Goal: Information Seeking & Learning: Check status

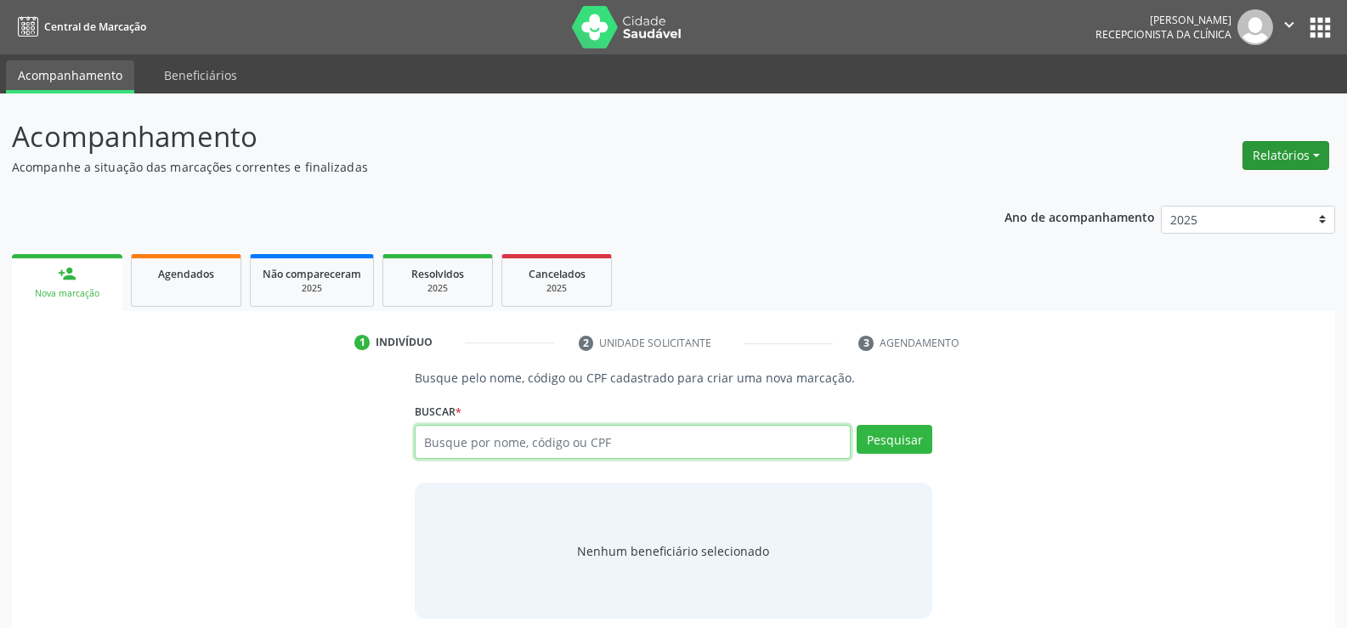
click at [1259, 157] on button "Relatórios" at bounding box center [1285, 155] width 87 height 29
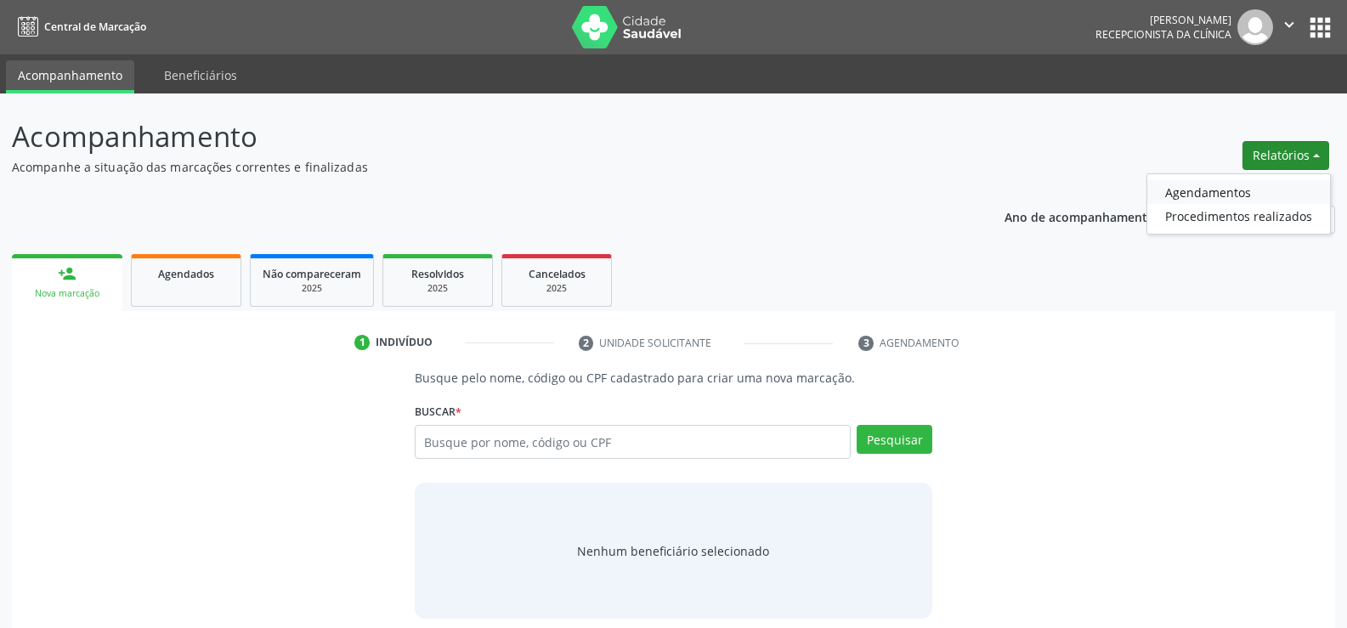
click at [1201, 186] on link "Agendamentos" at bounding box center [1238, 192] width 183 height 24
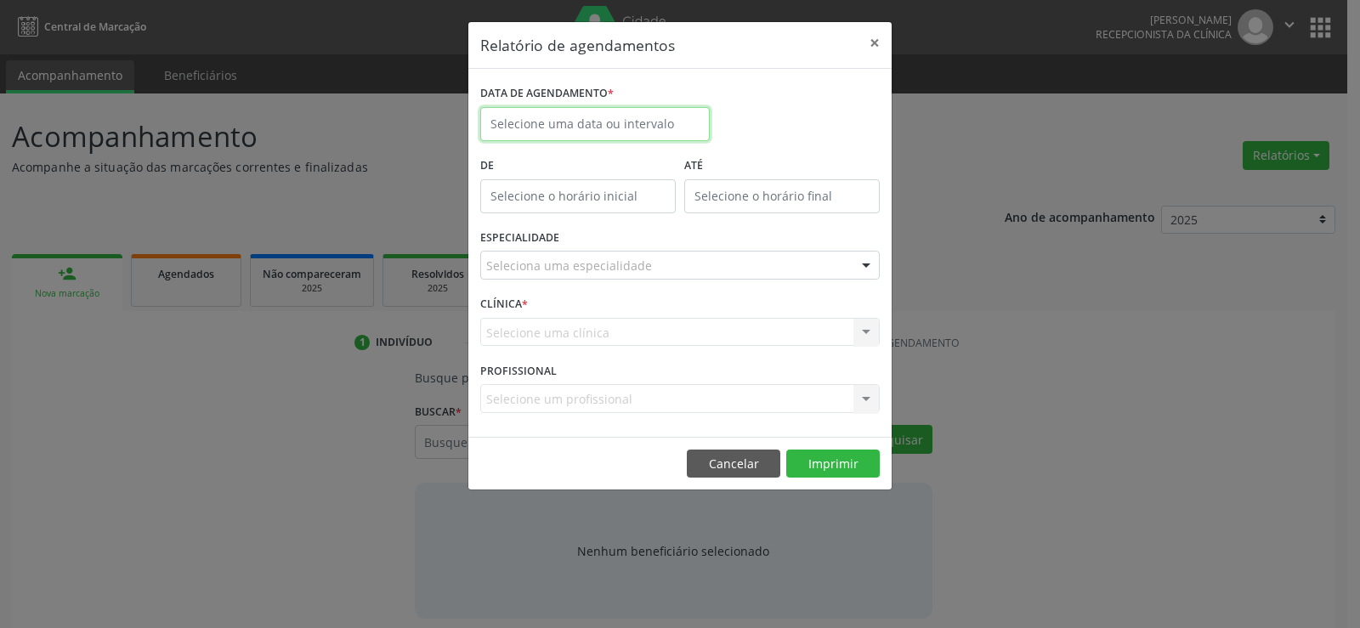
click at [659, 135] on input "text" at bounding box center [594, 124] width 229 height 34
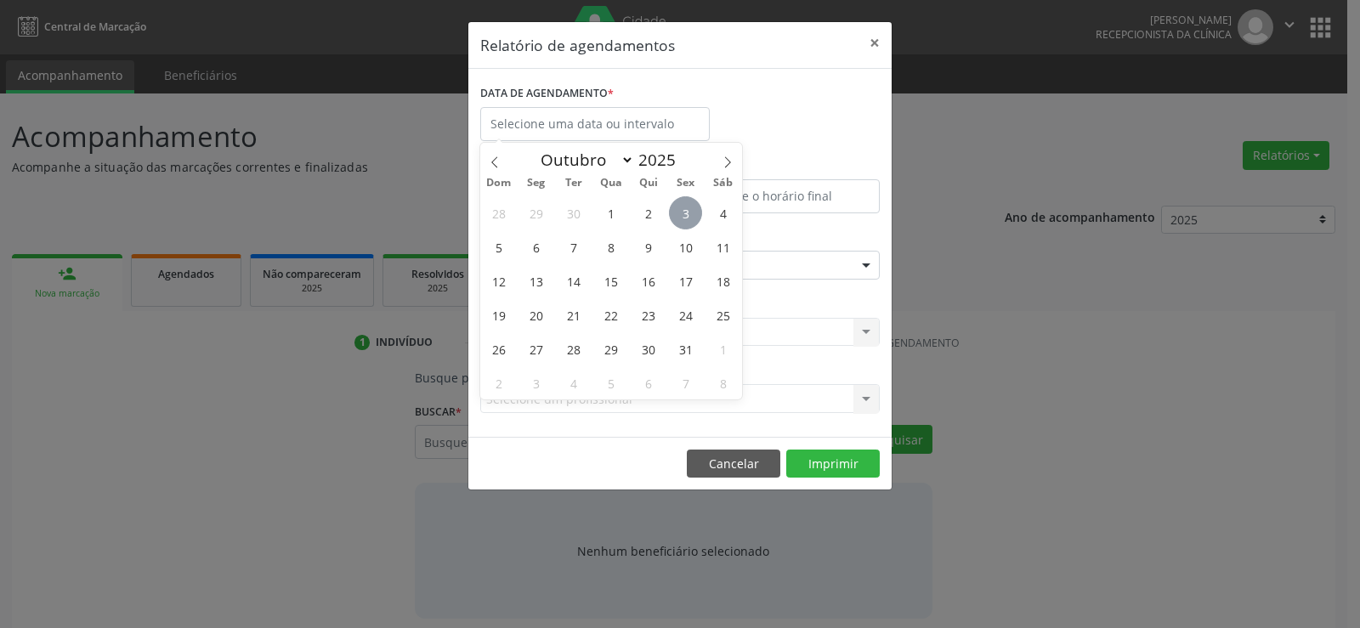
click at [692, 224] on span "3" at bounding box center [685, 212] width 33 height 33
type input "[DATE]"
click at [692, 224] on span "3" at bounding box center [685, 212] width 33 height 33
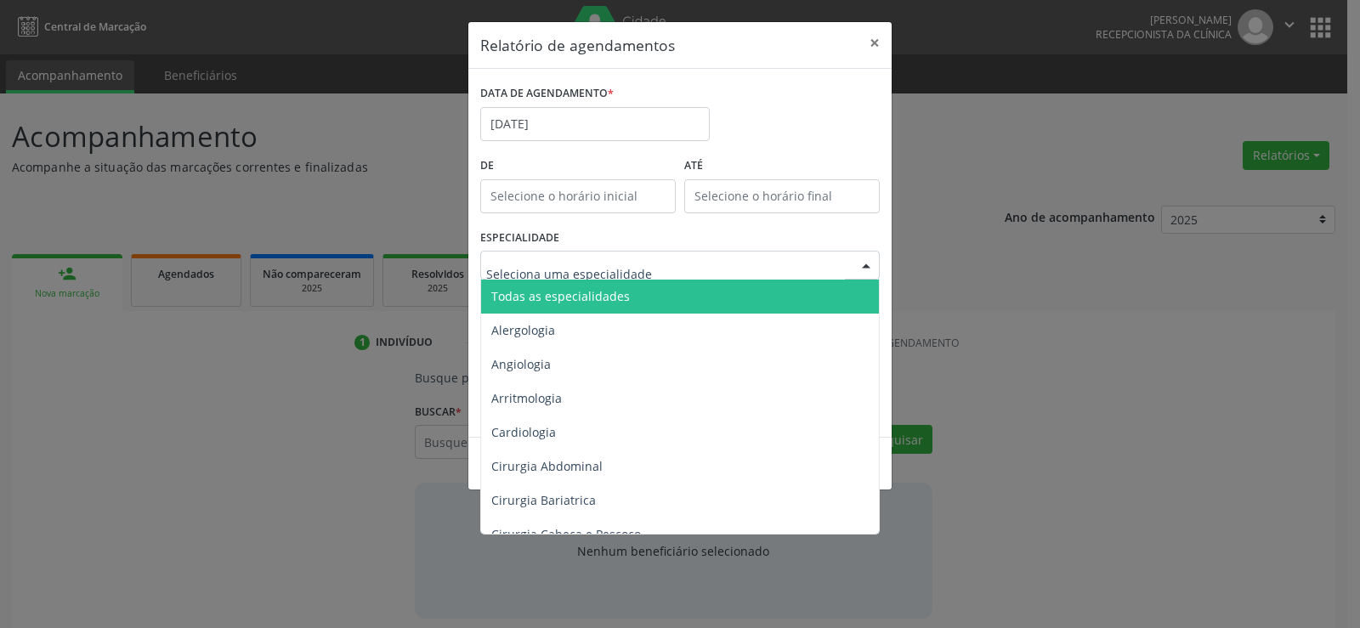
click at [688, 258] on div at bounding box center [679, 265] width 399 height 29
click at [681, 295] on span "Todas as especialidades" at bounding box center [681, 297] width 400 height 34
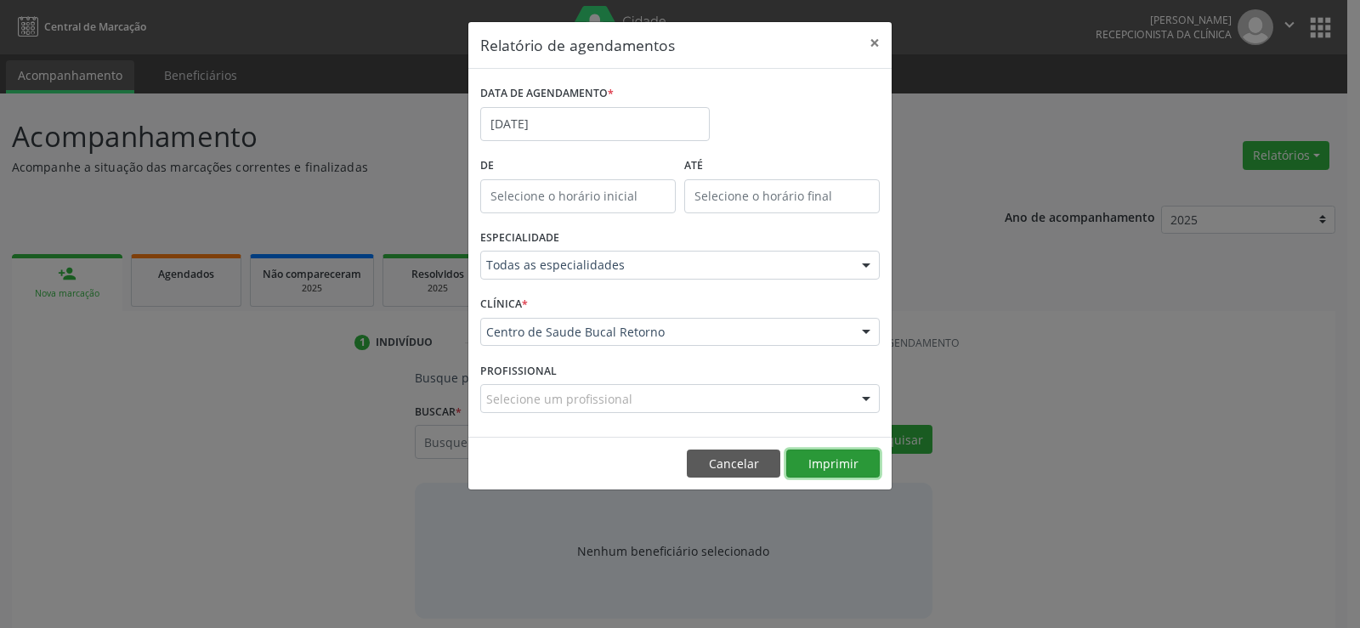
click at [838, 460] on button "Imprimir" at bounding box center [832, 464] width 93 height 29
click at [741, 472] on button "Cancelar" at bounding box center [733, 464] width 93 height 29
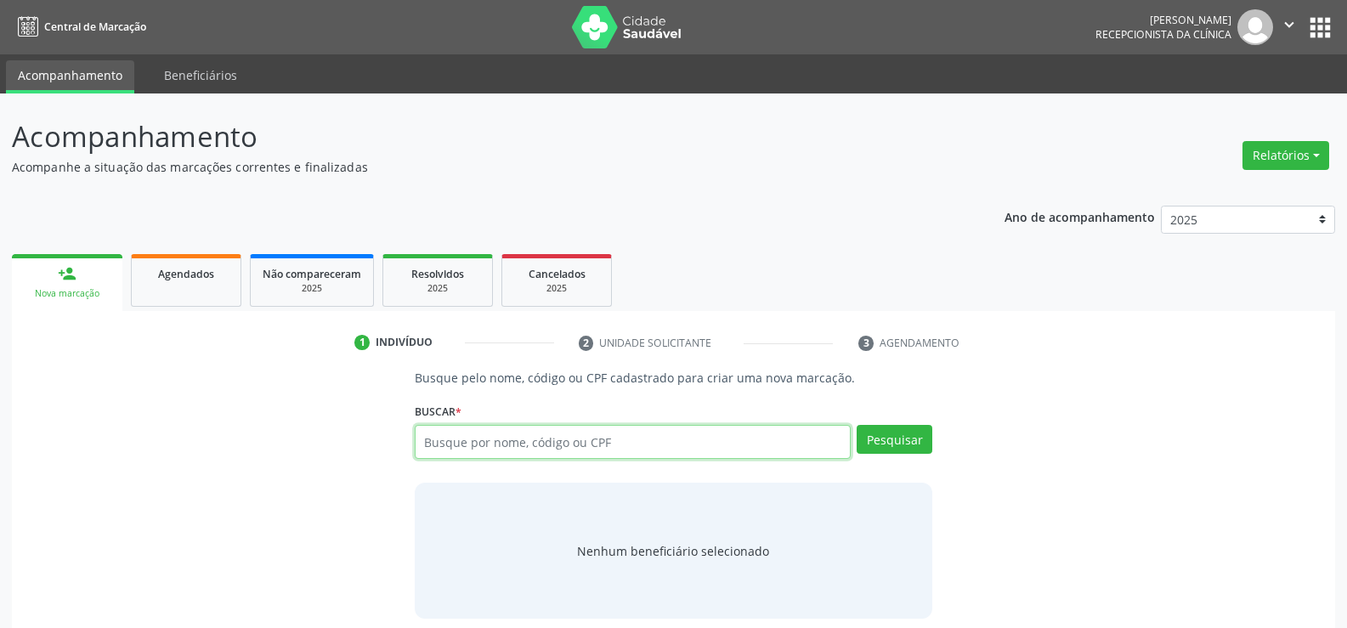
click at [485, 450] on input "text" at bounding box center [633, 442] width 436 height 34
paste input "[PERSON_NAME] costa"
type input "[PERSON_NAME] costa"
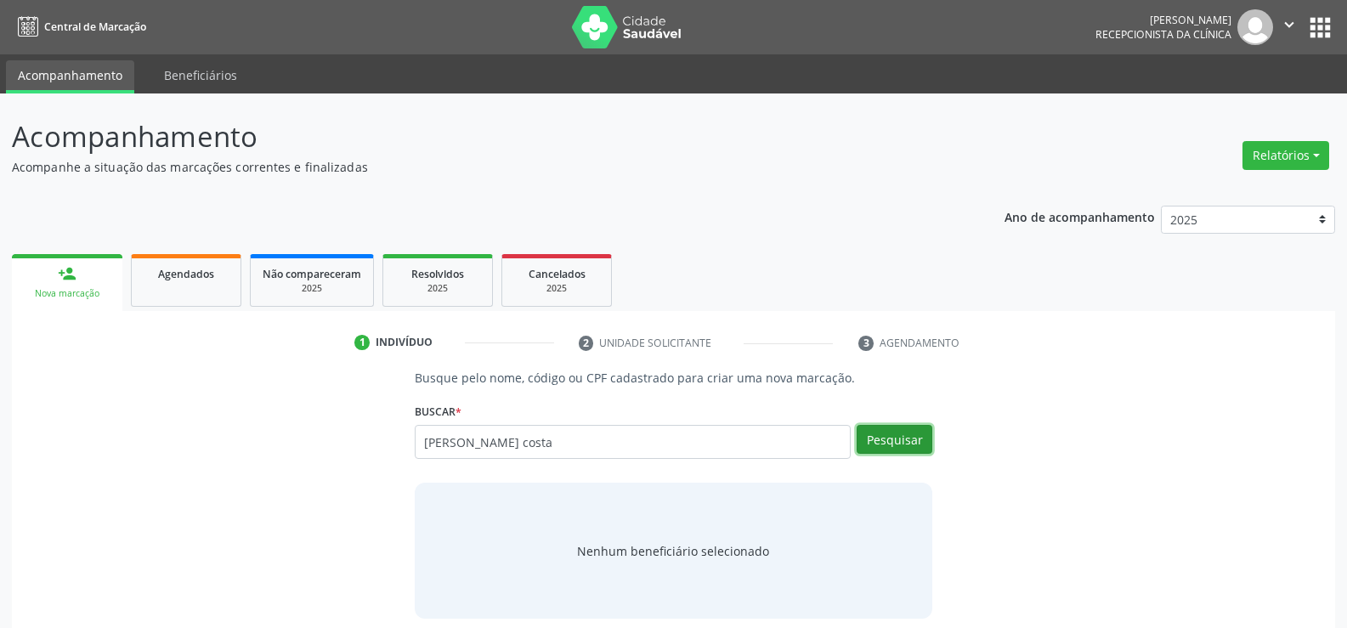
click at [901, 445] on button "Pesquisar" at bounding box center [895, 439] width 76 height 29
